Goal: Task Accomplishment & Management: Use online tool/utility

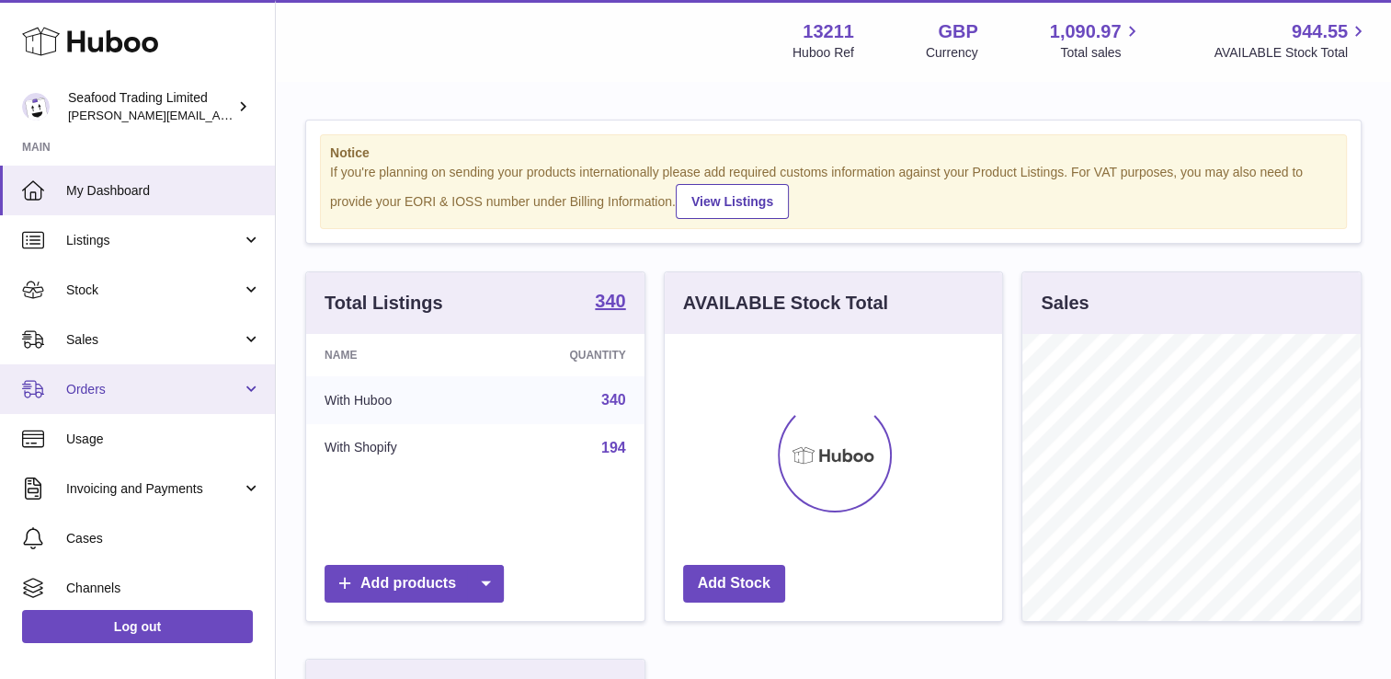
scroll to position [287, 338]
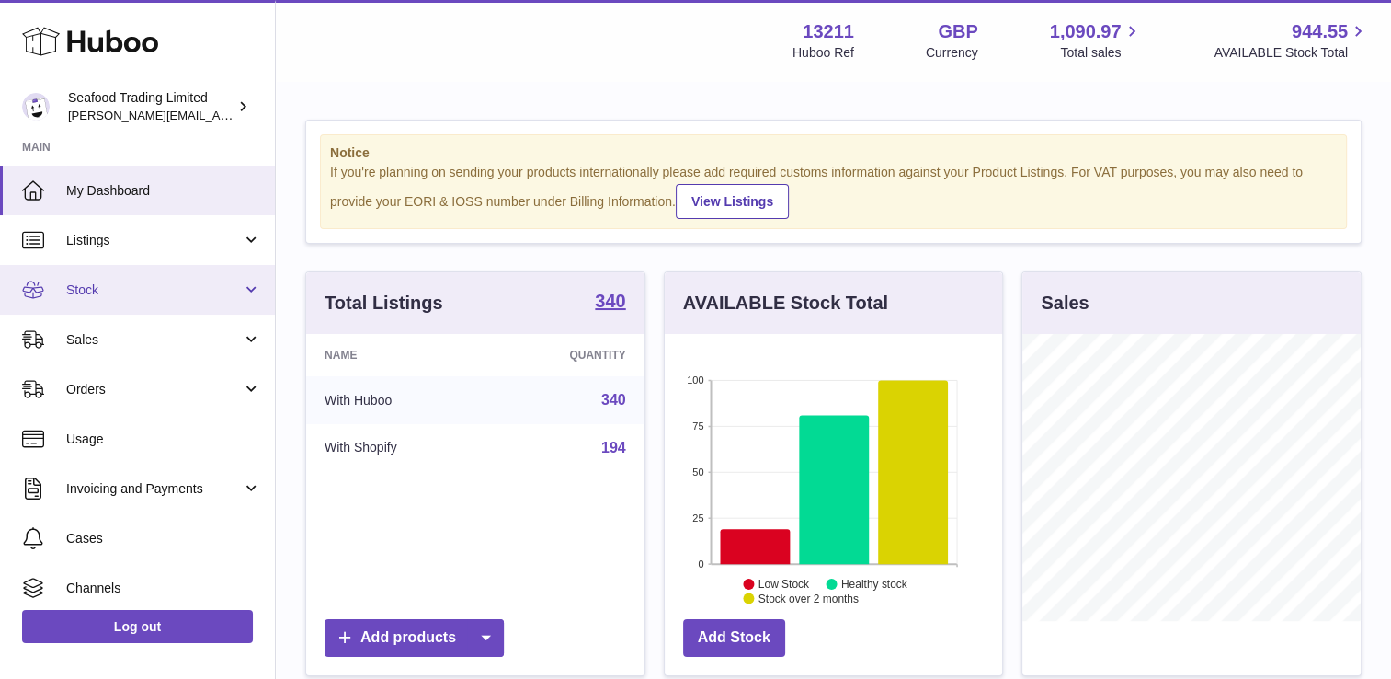
click at [166, 274] on link "Stock" at bounding box center [137, 290] width 275 height 50
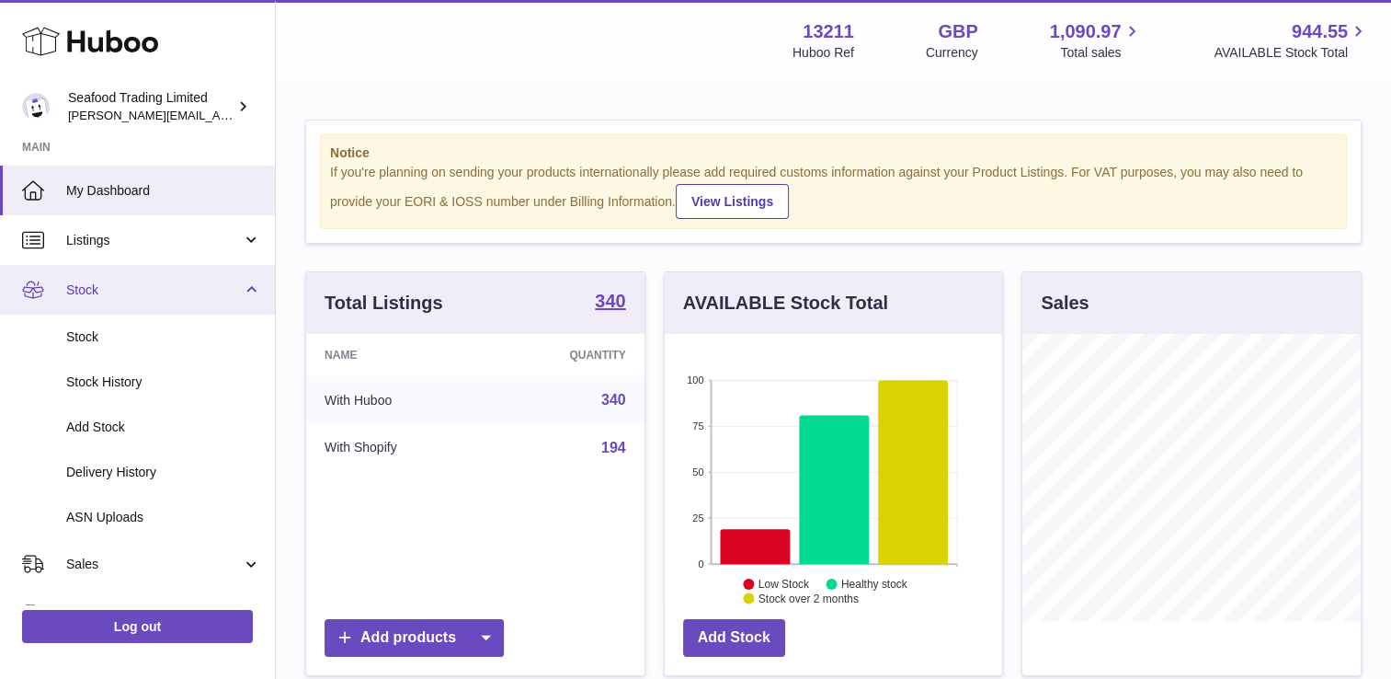
click at [189, 278] on link "Stock" at bounding box center [137, 290] width 275 height 50
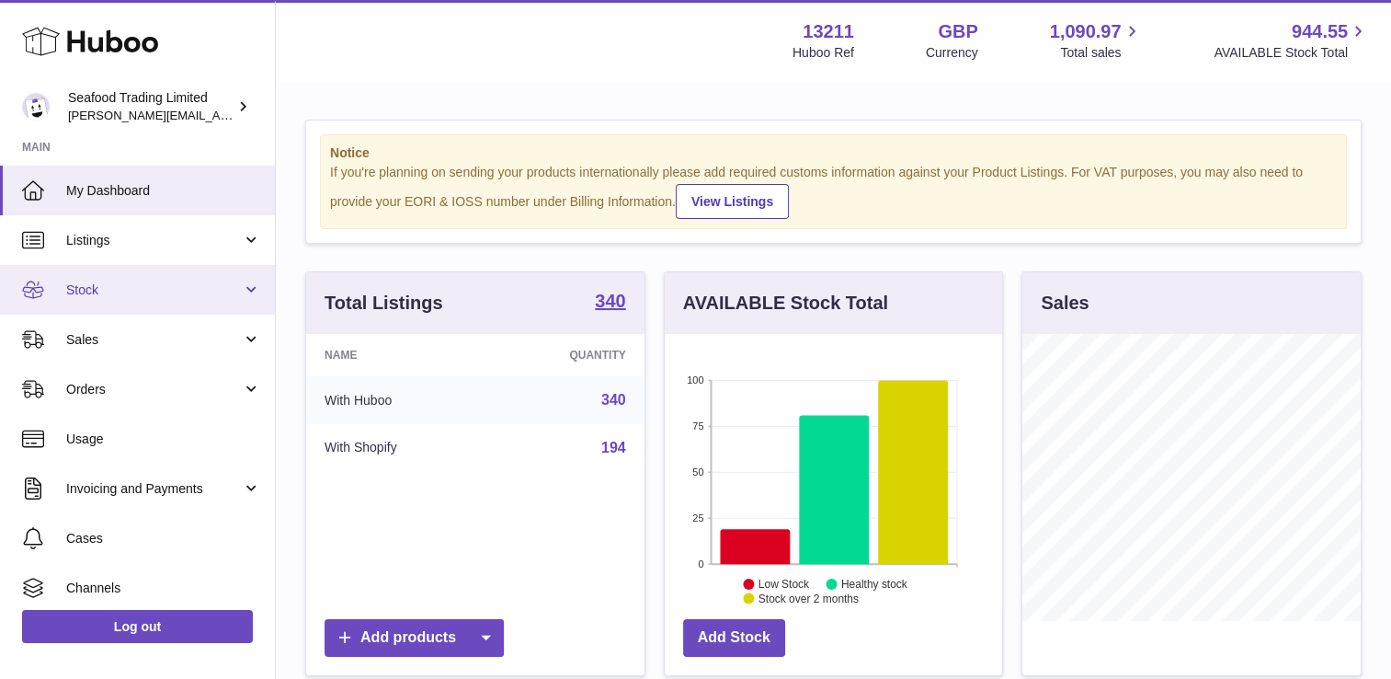
click at [188, 283] on span "Stock" at bounding box center [154, 289] width 176 height 17
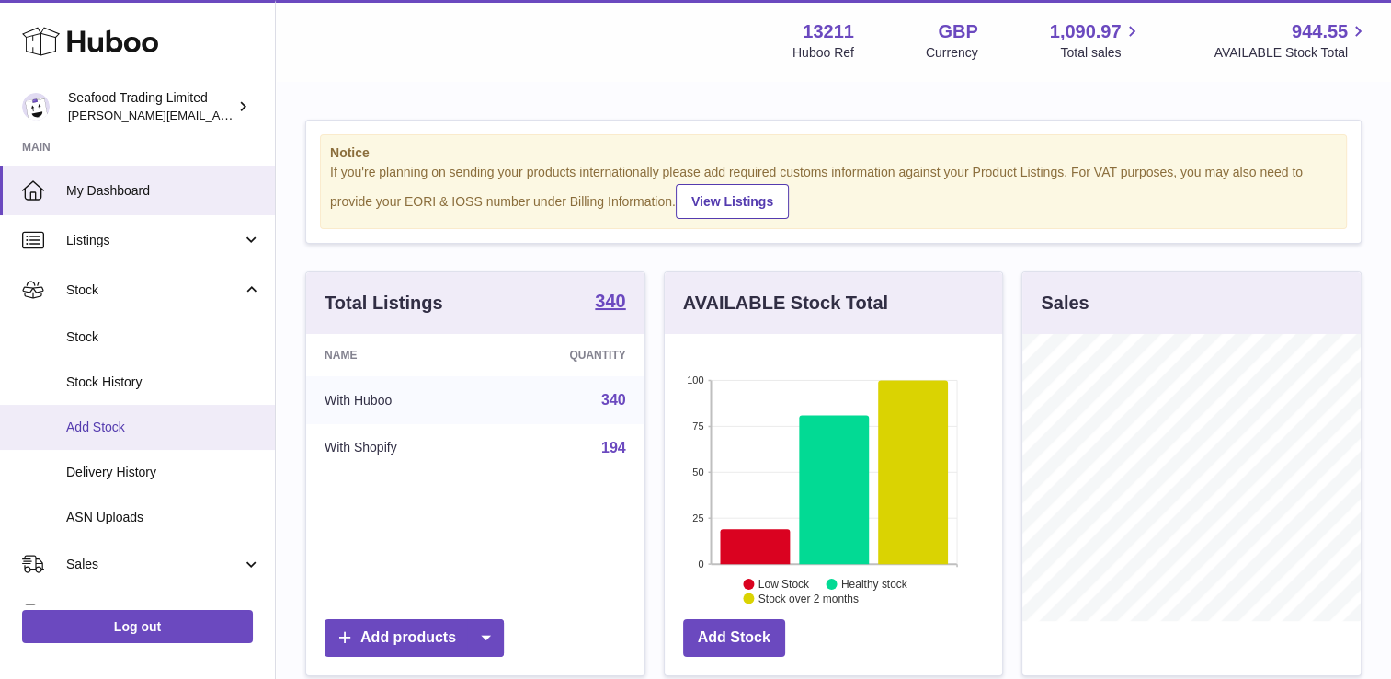
click at [118, 429] on span "Add Stock" at bounding box center [163, 426] width 195 height 17
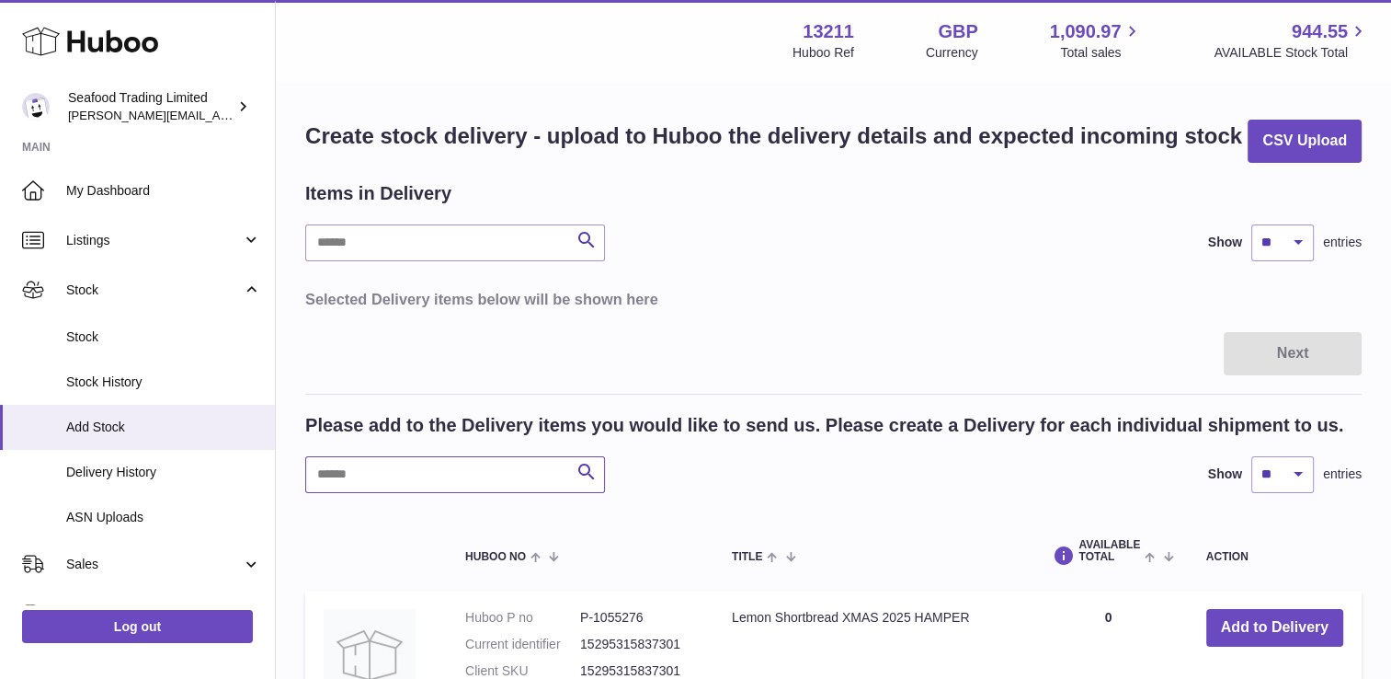
click at [360, 475] on input "text" at bounding box center [455, 474] width 300 height 37
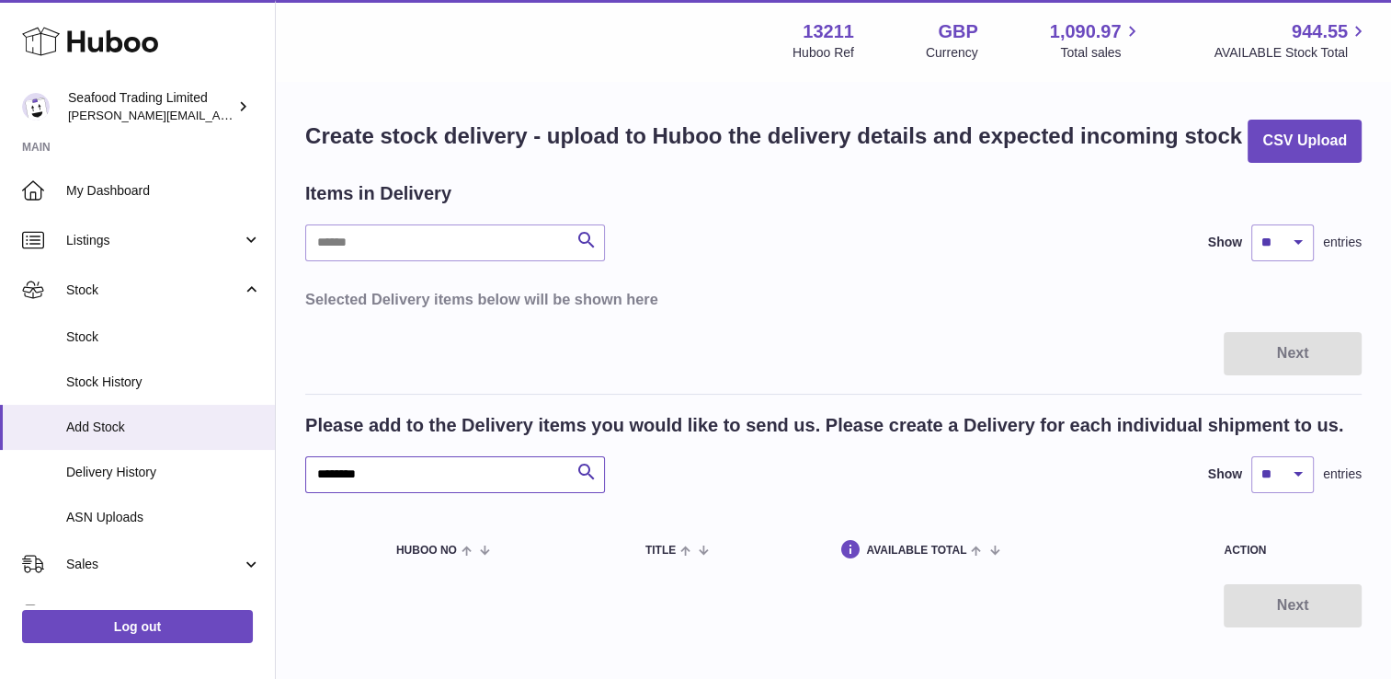
drag, startPoint x: 372, startPoint y: 476, endPoint x: 275, endPoint y: 479, distance: 97.5
click at [275, 479] on div "Huboo Seafood Trading Limited [EMAIL_ADDRESS][DOMAIN_NAME] Main My Dashboard Li…" at bounding box center [695, 386] width 1391 height 772
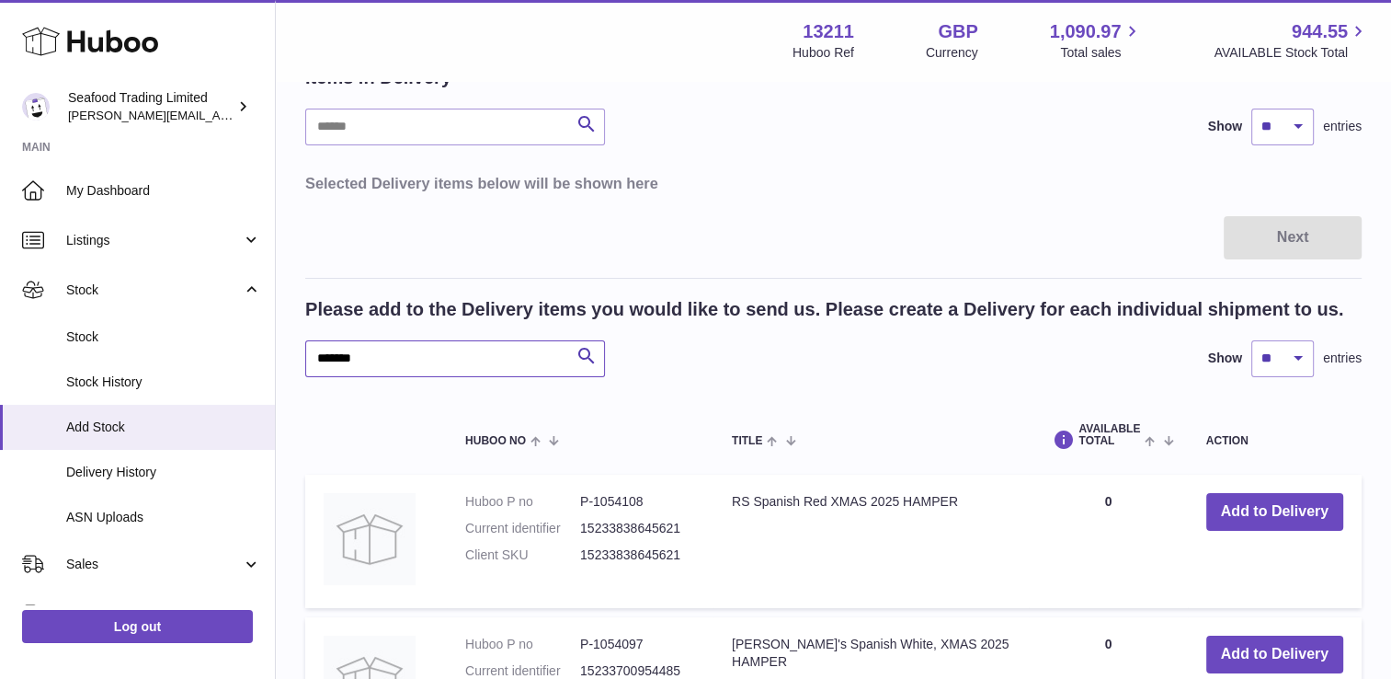
scroll to position [184, 0]
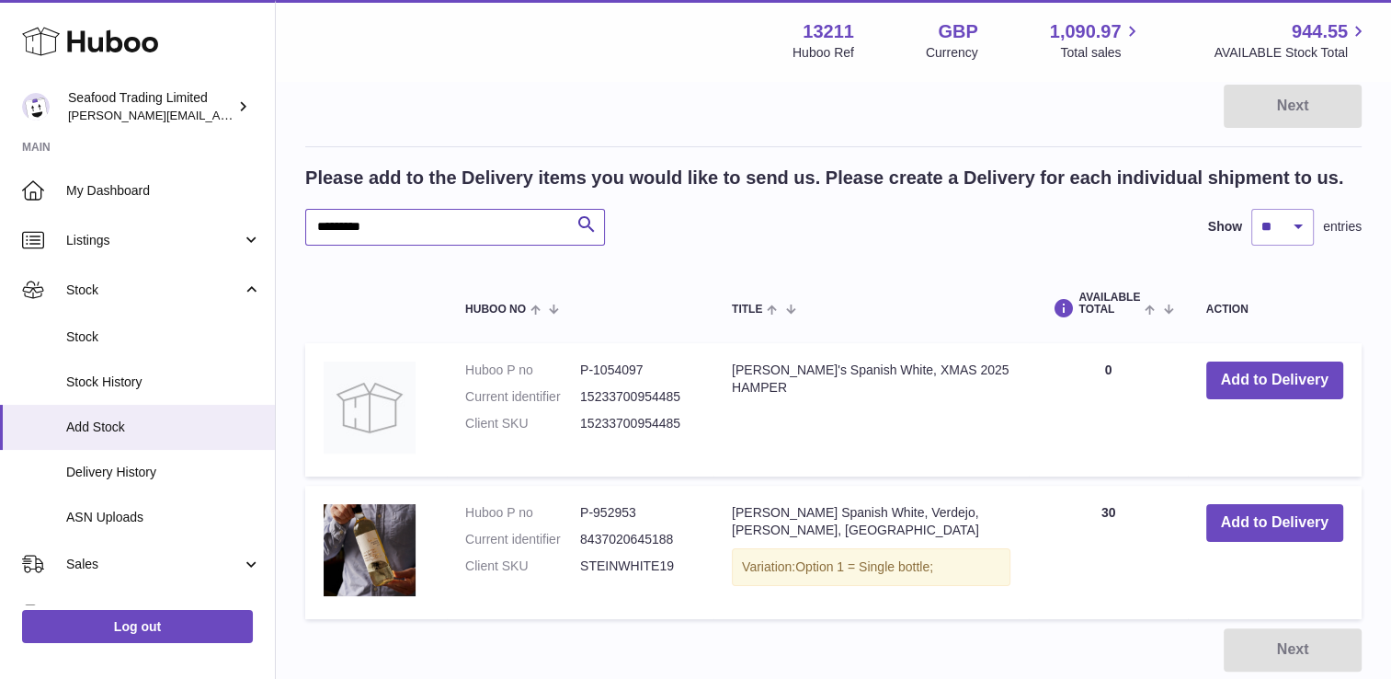
scroll to position [276, 0]
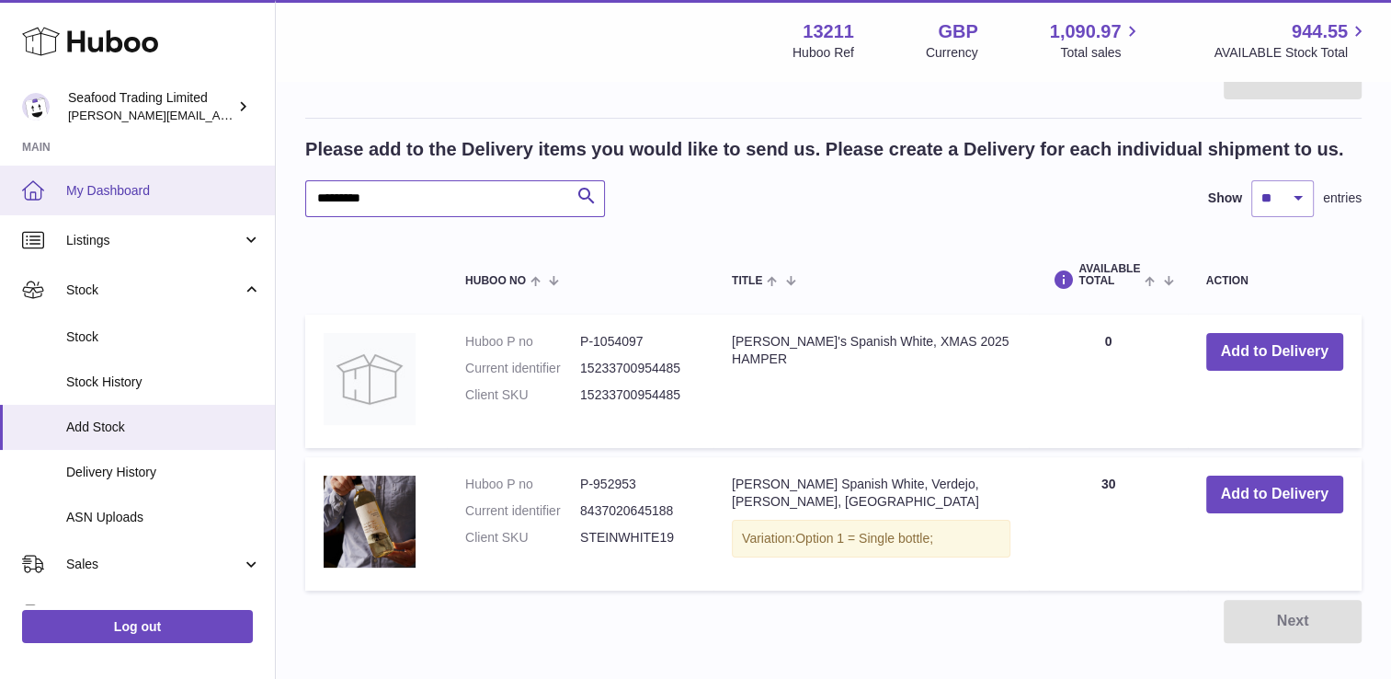
drag, startPoint x: 422, startPoint y: 182, endPoint x: 254, endPoint y: 197, distance: 168.9
click at [255, 196] on div "Huboo Seafood Trading Limited [EMAIL_ADDRESS][DOMAIN_NAME] Main My Dashboard Li…" at bounding box center [695, 255] width 1391 height 1063
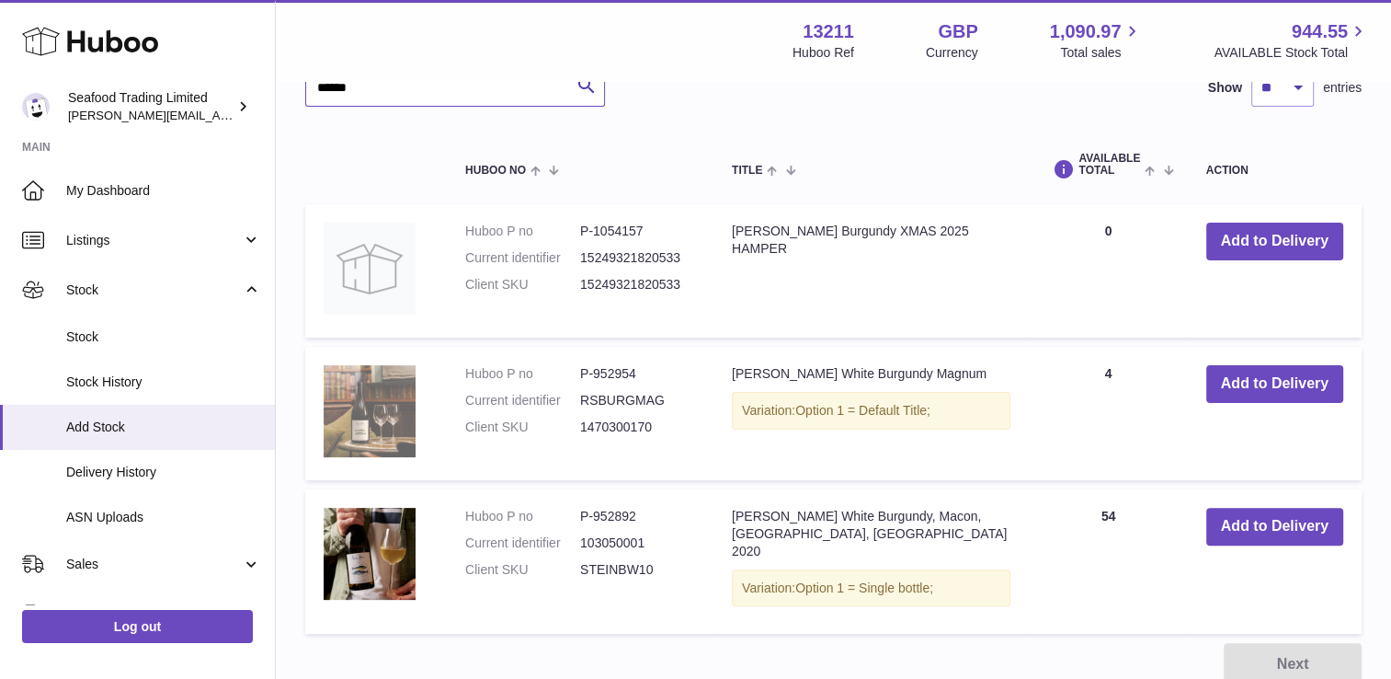
scroll to position [460, 0]
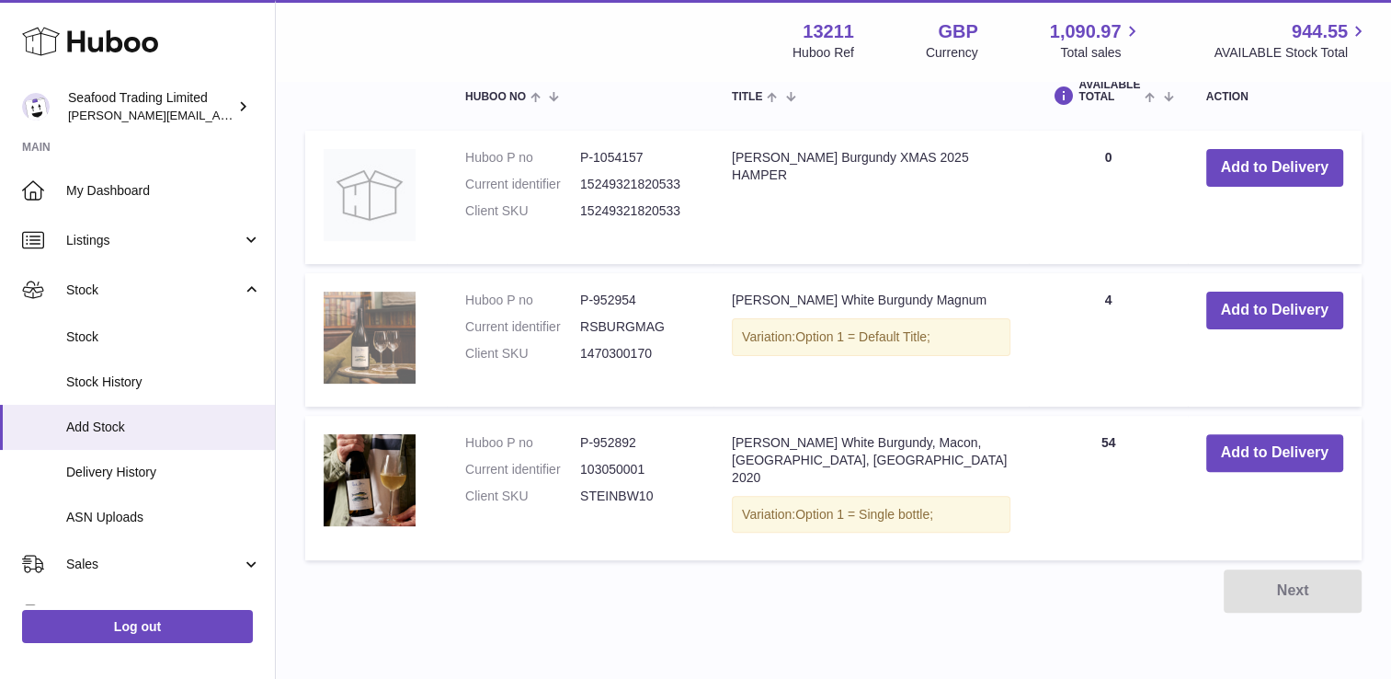
type input "******"
click at [400, 351] on img at bounding box center [370, 338] width 92 height 92
